Goal: Task Accomplishment & Management: Use online tool/utility

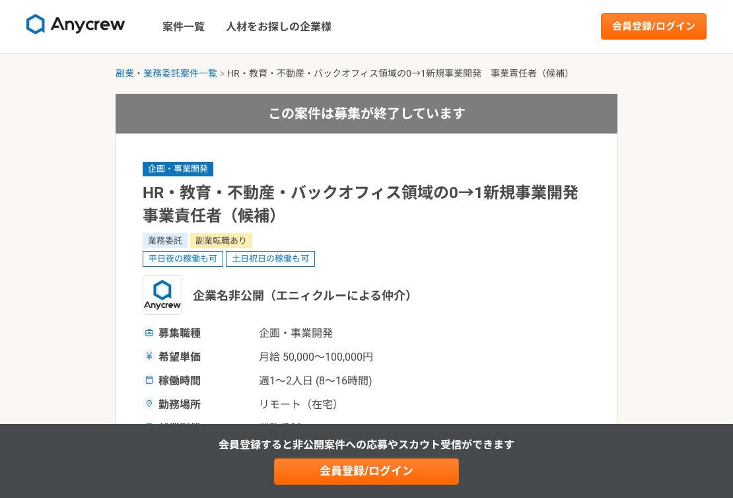
click at [99, 33] on img at bounding box center [75, 24] width 99 height 21
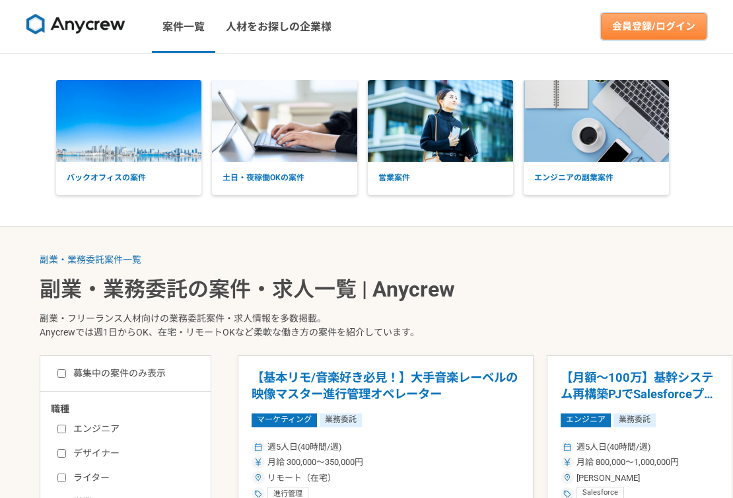
click at [633, 28] on link "会員登録/ログイン" at bounding box center [654, 26] width 106 height 26
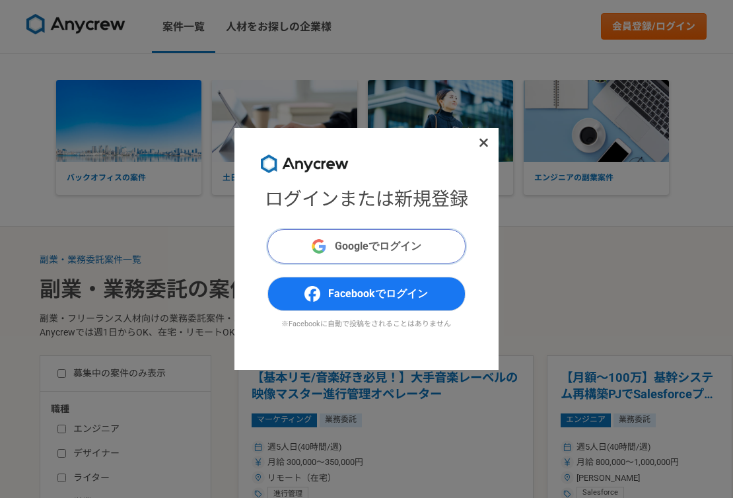
drag, startPoint x: 406, startPoint y: 246, endPoint x: 404, endPoint y: 253, distance: 6.7
click at [404, 253] on span "Googleでログイン" at bounding box center [378, 246] width 87 height 16
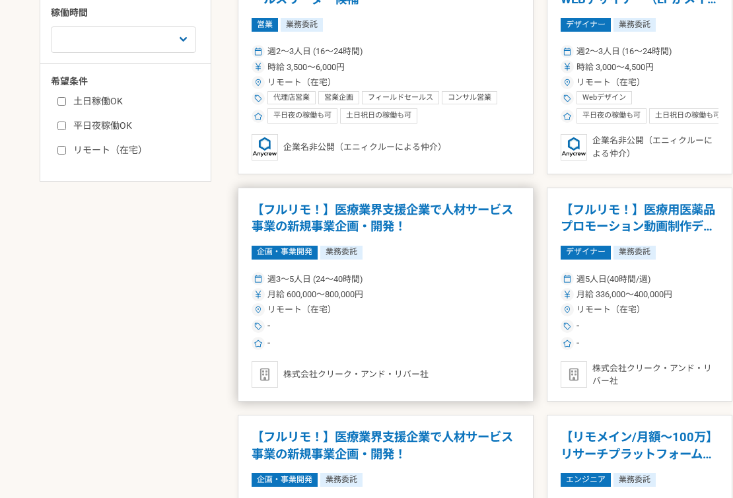
scroll to position [521, 0]
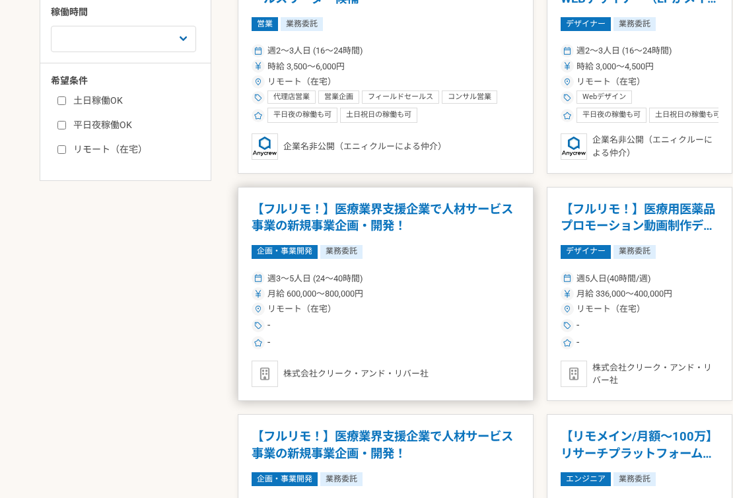
click at [365, 227] on h1 "【フルリモ！】医療業界支援企業で人材サービス事業の新規事業企画・開発！" at bounding box center [386, 218] width 268 height 34
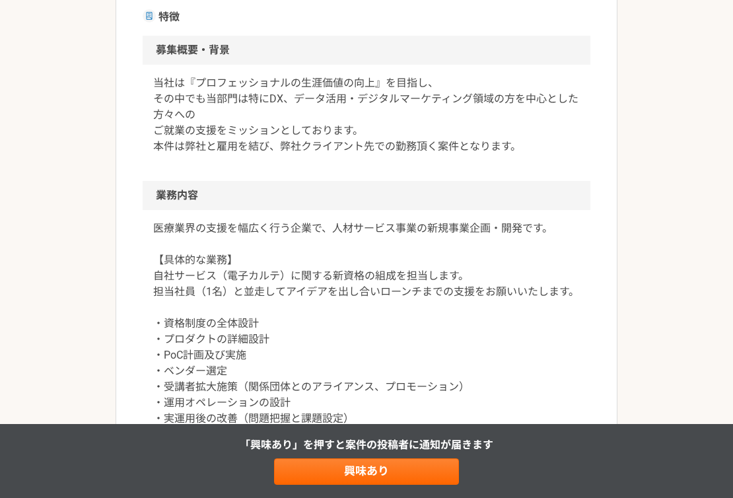
scroll to position [438, 0]
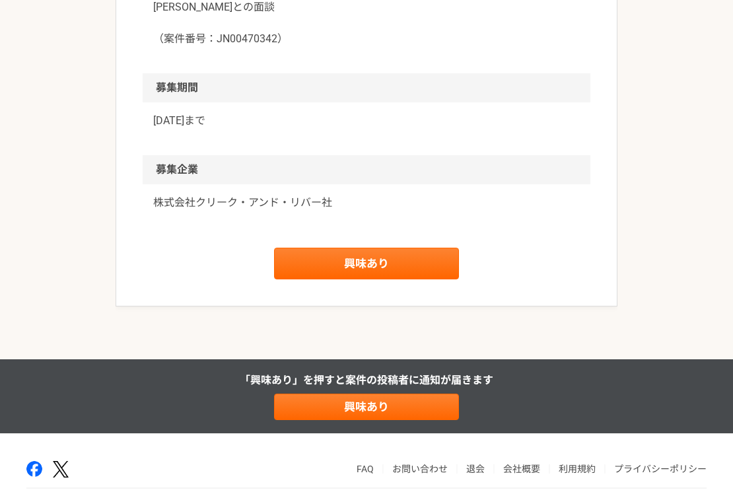
scroll to position [1550, 0]
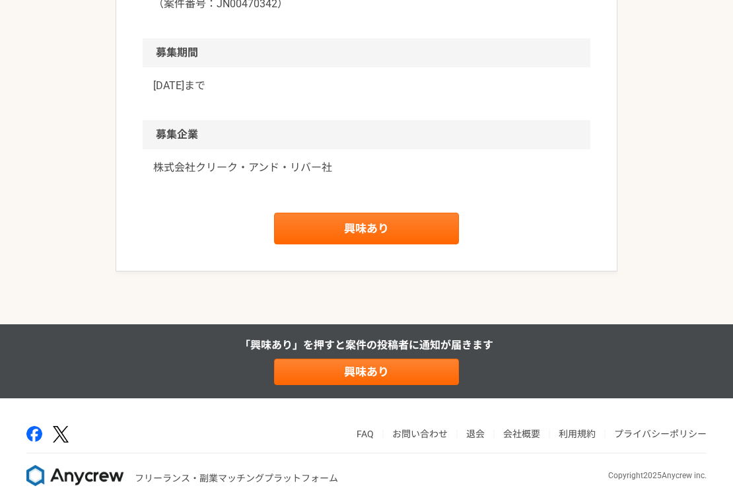
click at [413, 429] on link "お問い合わせ" at bounding box center [419, 434] width 55 height 11
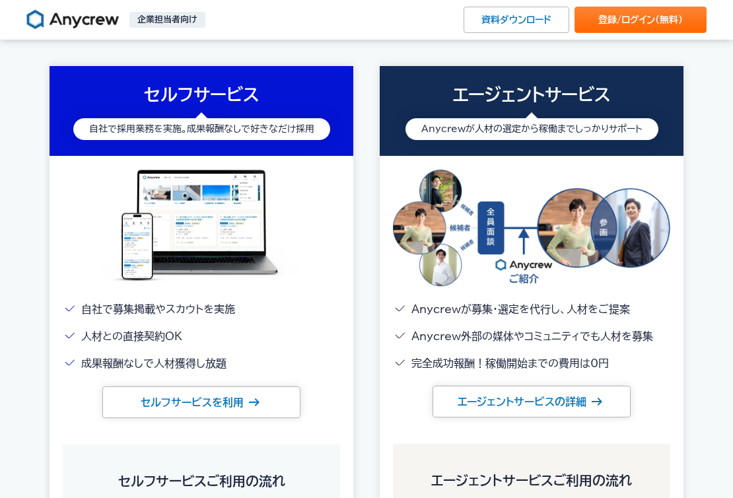
scroll to position [1758, 0]
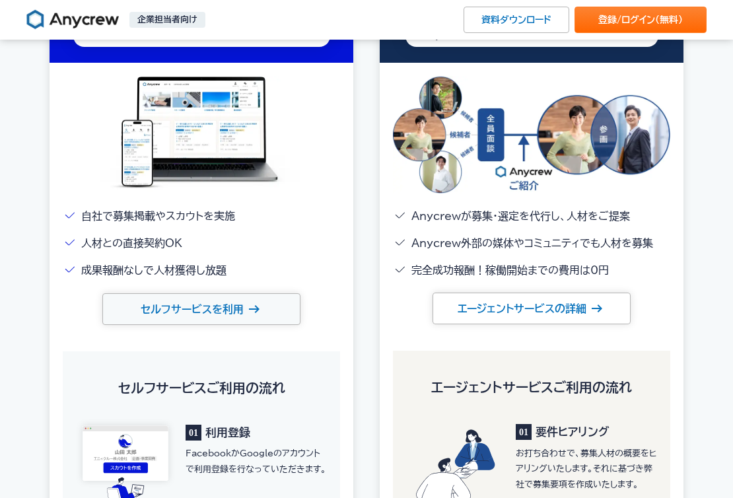
click at [210, 309] on link "セルフサービスを利用" at bounding box center [201, 309] width 198 height 32
